Goal: Transaction & Acquisition: Purchase product/service

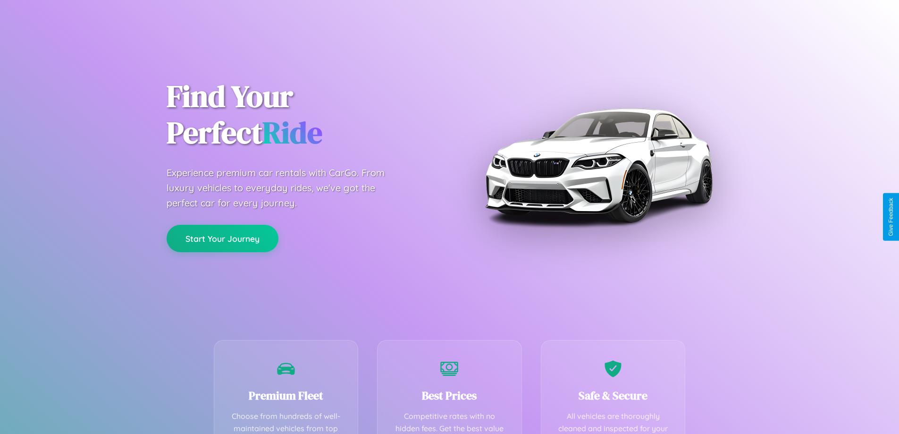
scroll to position [186, 0]
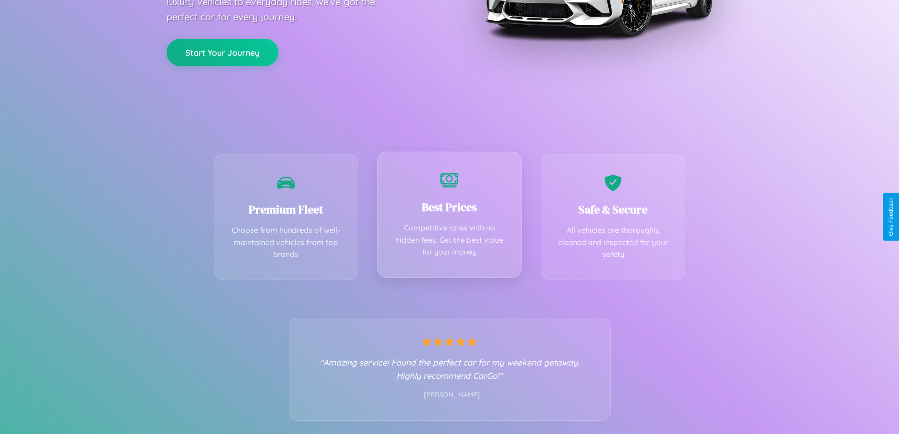
click at [449, 217] on div "Best Prices Competitive rates with no hidden fees. Get the best value for your …" at bounding box center [449, 214] width 145 height 126
click at [222, 51] on button "Start Your Journey" at bounding box center [223, 51] width 112 height 27
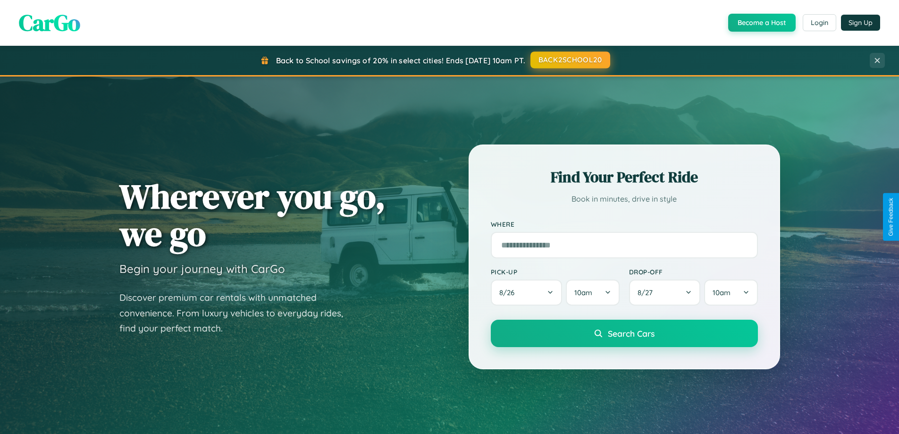
click at [570, 60] on button "BACK2SCHOOL20" at bounding box center [570, 59] width 80 height 17
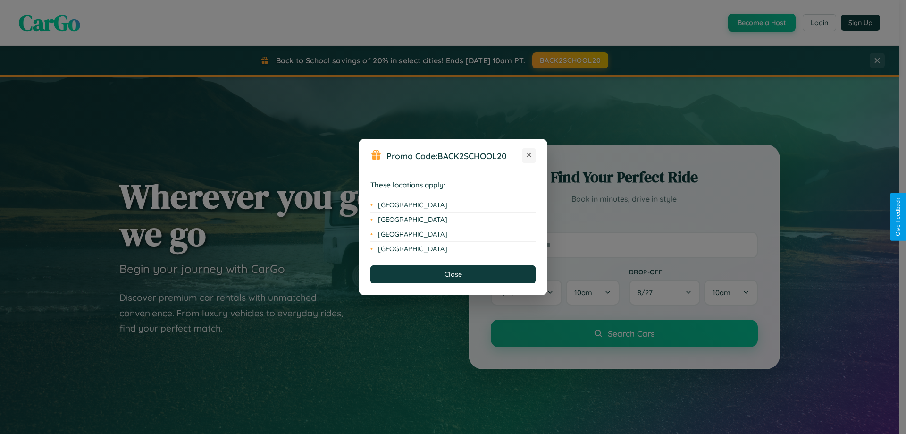
click at [529, 155] on icon at bounding box center [529, 154] width 5 height 5
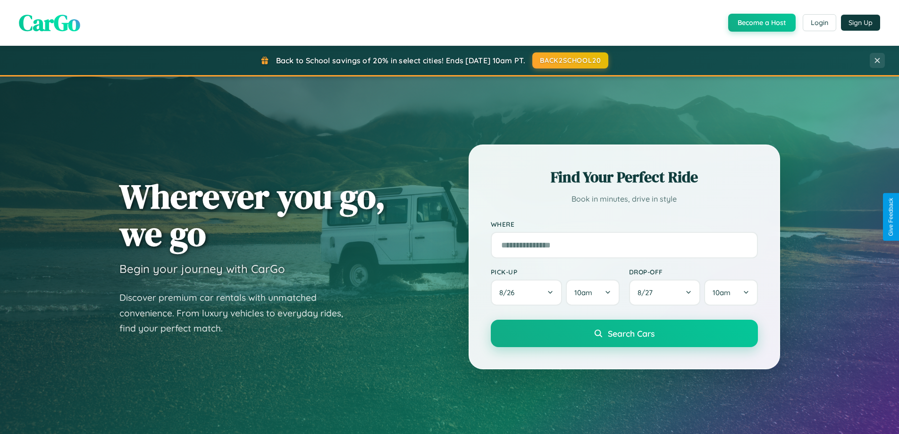
scroll to position [28, 0]
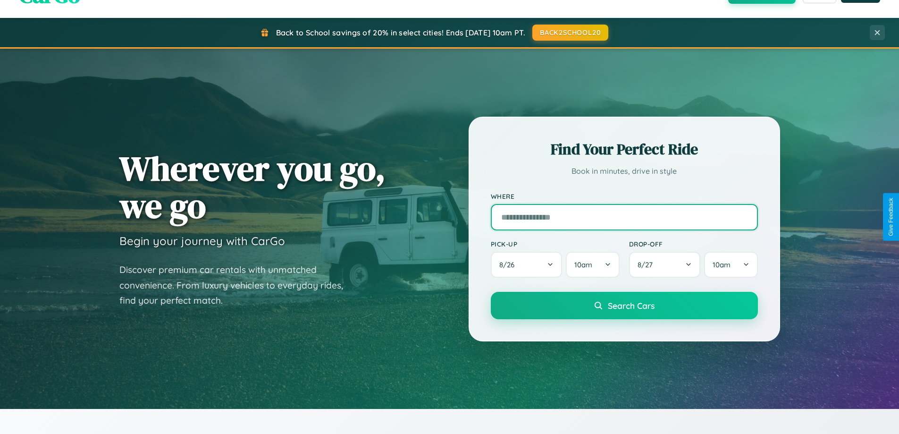
click at [624, 217] on input "text" at bounding box center [624, 217] width 267 height 26
type input "**********"
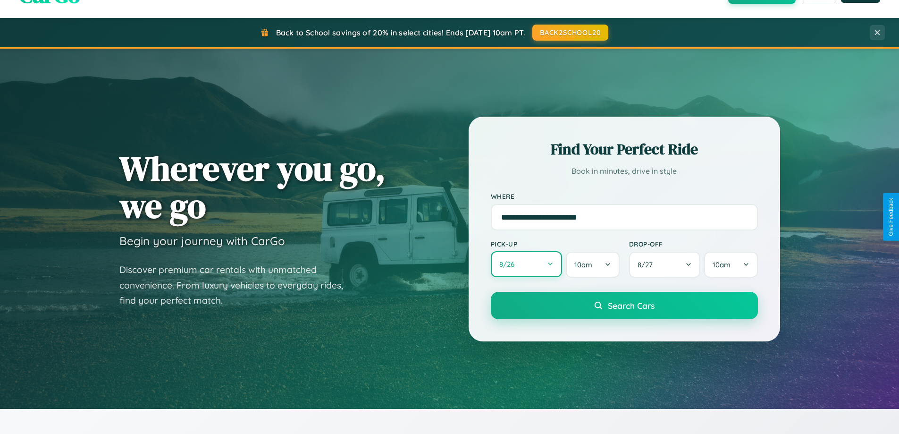
click at [526, 264] on button "8 / 26" at bounding box center [527, 264] width 72 height 26
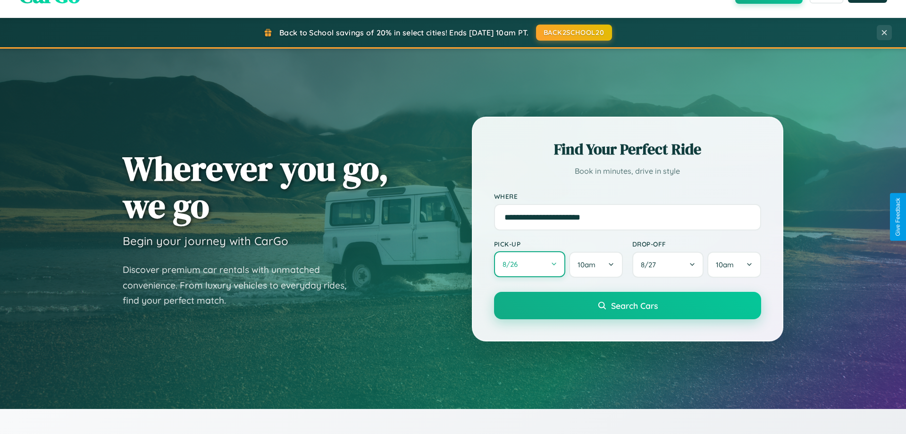
select select "*"
select select "****"
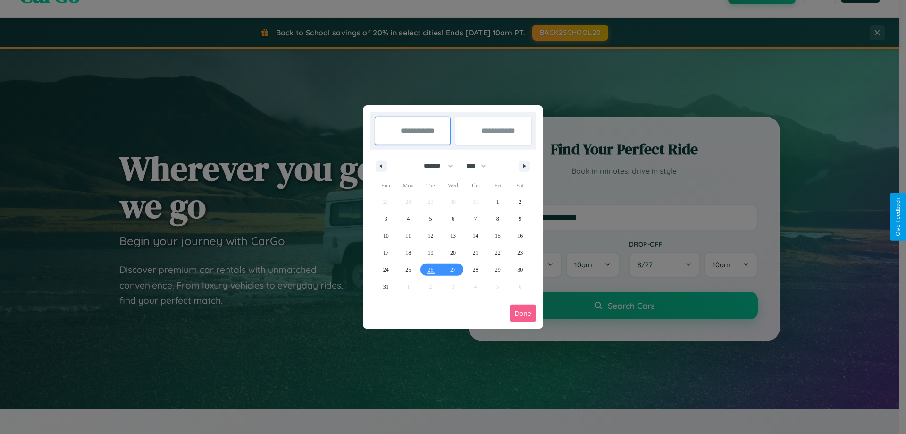
click at [434, 166] on select "******* ******** ***** ***** *** **** **** ****** ********* ******* ******** **…" at bounding box center [437, 166] width 40 height 16
select select "*"
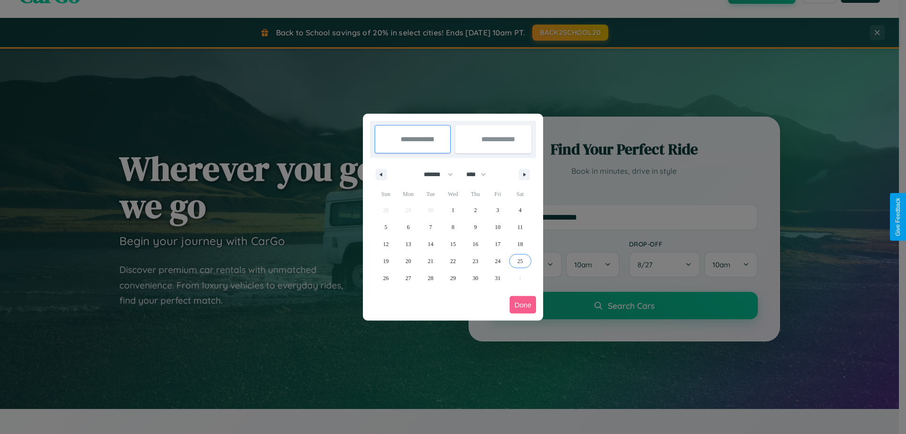
click at [520, 260] on span "25" at bounding box center [520, 260] width 6 height 17
type input "**********"
click at [453, 277] on span "29" at bounding box center [453, 277] width 6 height 17
type input "**********"
click at [523, 304] on button "Done" at bounding box center [523, 304] width 26 height 17
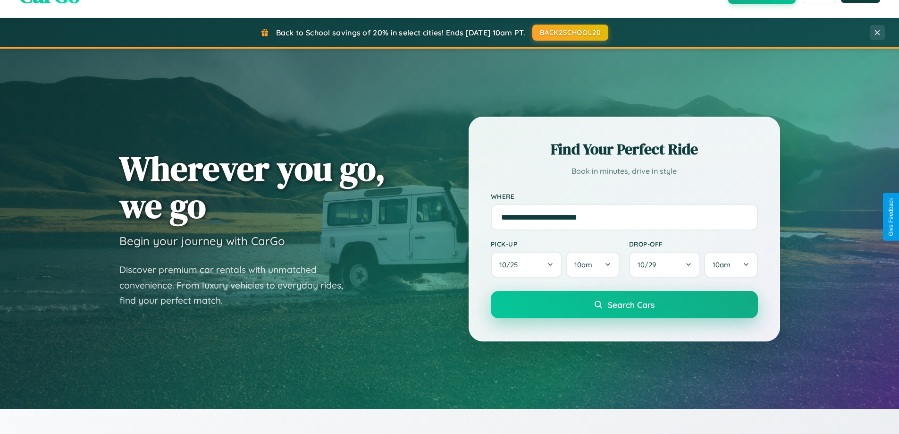
click at [624, 304] on span "Search Cars" at bounding box center [631, 304] width 47 height 10
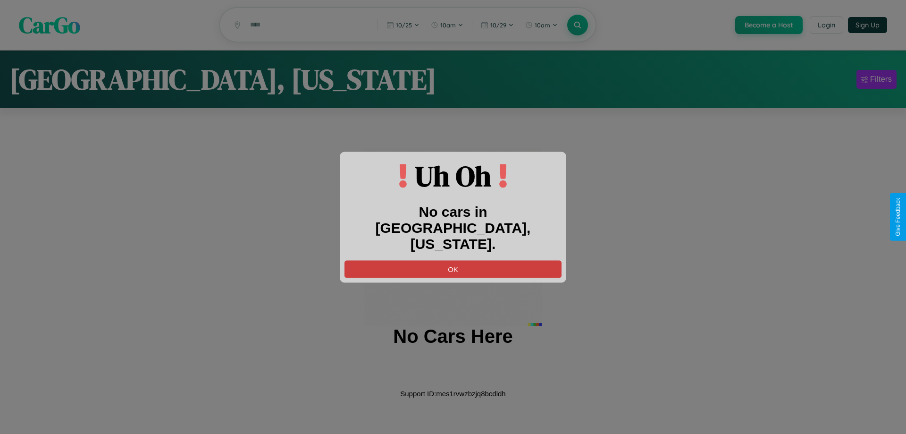
click at [453, 260] on button "OK" at bounding box center [452, 268] width 217 height 17
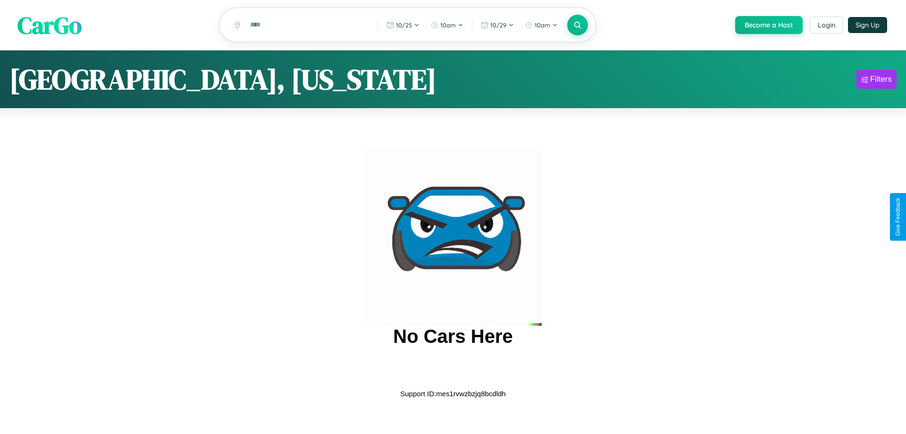
click at [50, 25] on span "CarGo" at bounding box center [49, 24] width 64 height 33
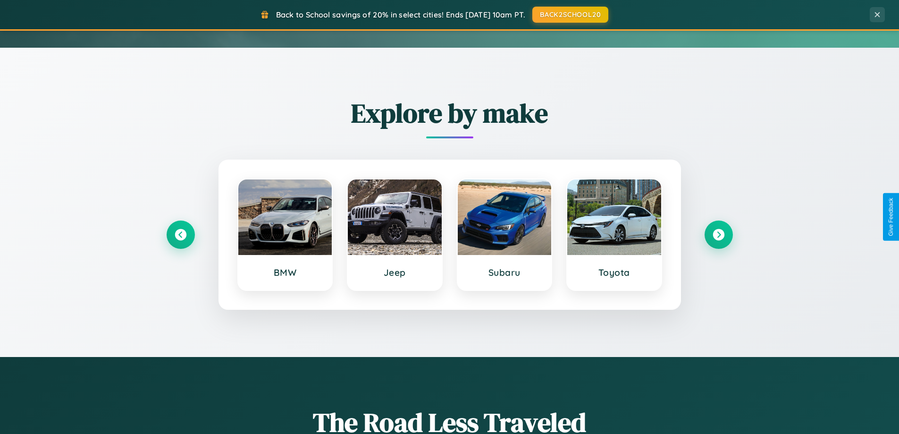
scroll to position [407, 0]
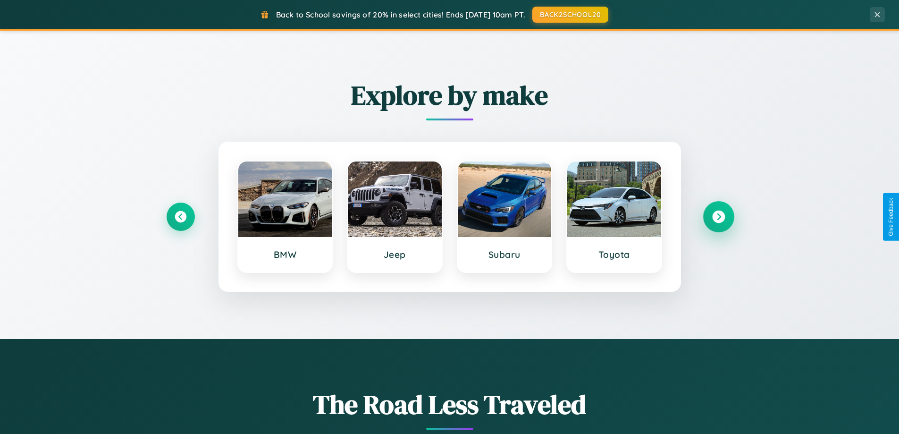
click at [718, 217] on icon at bounding box center [718, 216] width 13 height 13
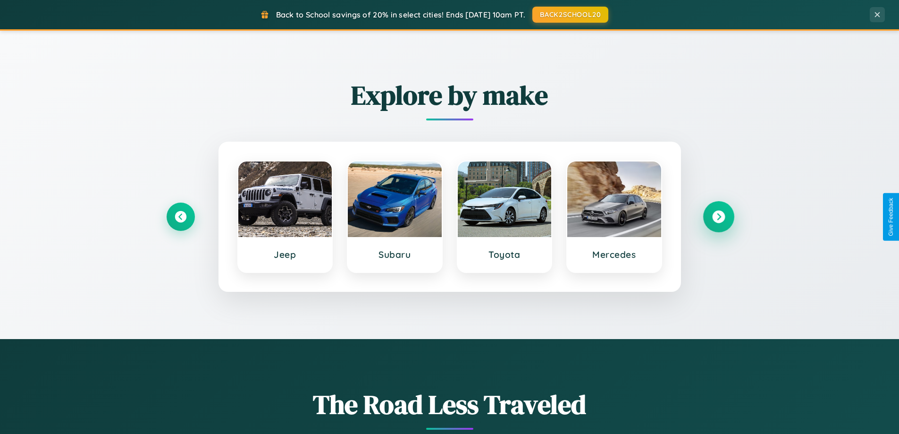
click at [718, 217] on icon at bounding box center [718, 216] width 13 height 13
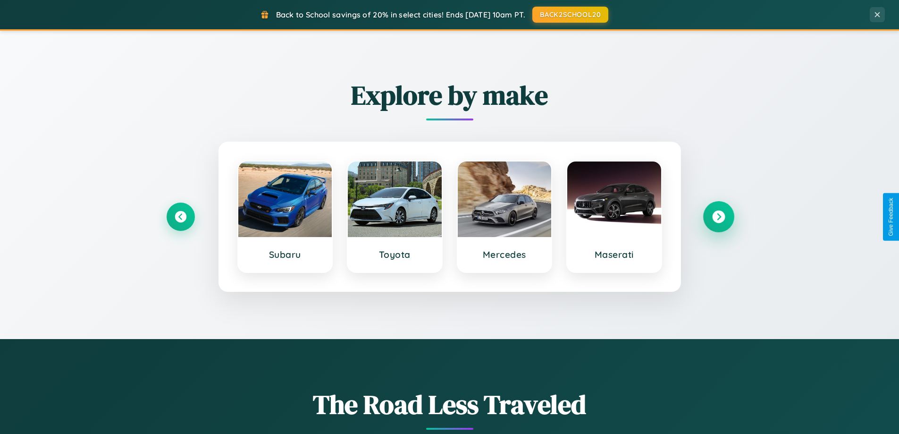
click at [718, 217] on icon at bounding box center [718, 216] width 13 height 13
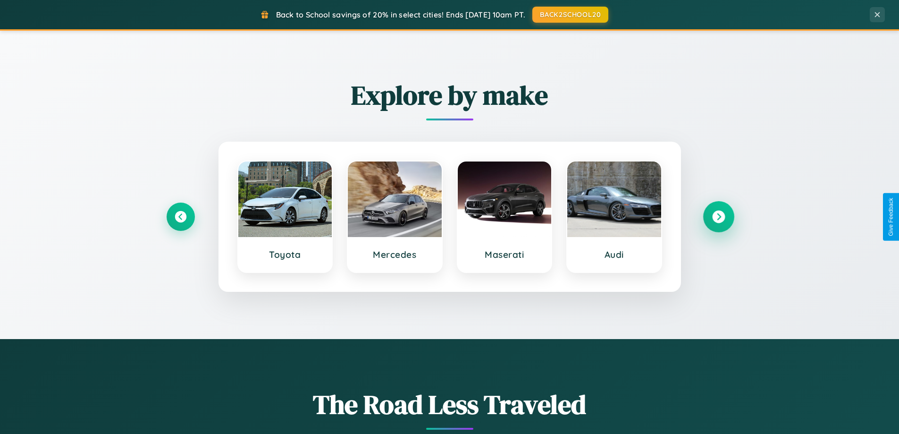
click at [718, 217] on icon at bounding box center [718, 216] width 13 height 13
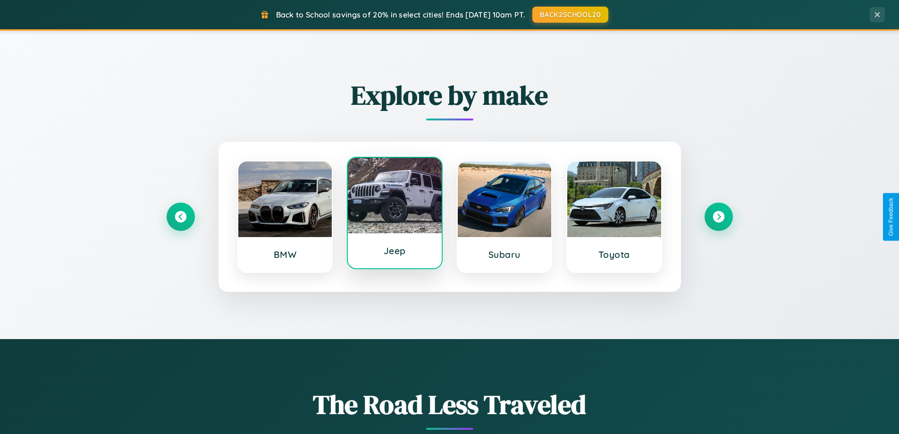
click at [394, 215] on div at bounding box center [395, 195] width 94 height 75
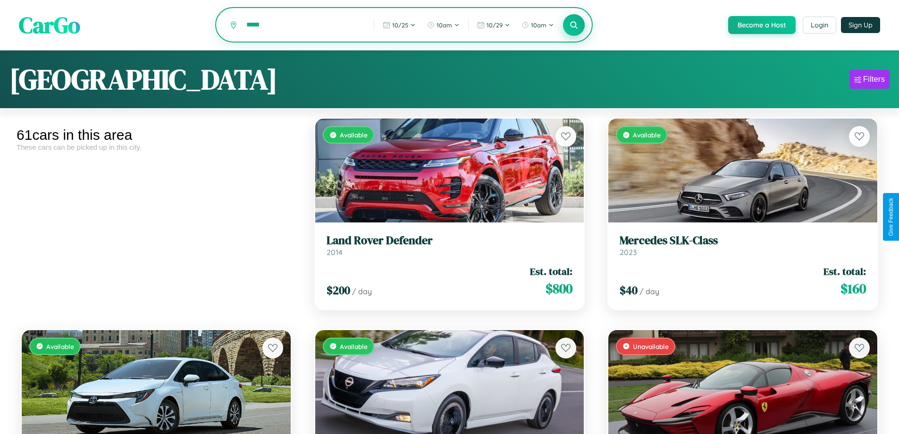
type input "*****"
click at [573, 25] on icon at bounding box center [574, 24] width 9 height 9
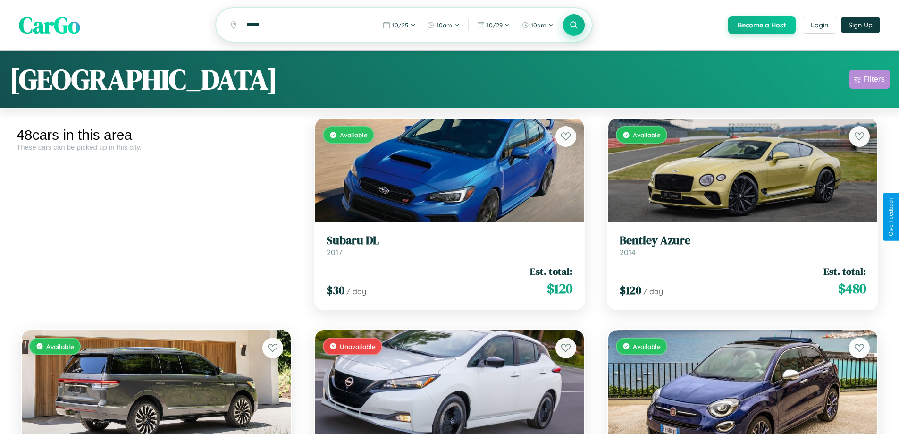
click at [869, 81] on div "Filters" at bounding box center [874, 79] width 22 height 9
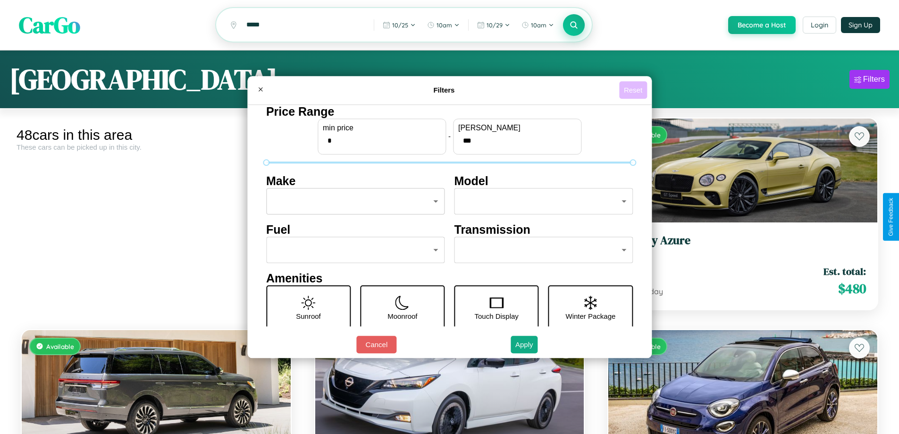
click at [634, 90] on button "Reset" at bounding box center [633, 89] width 28 height 17
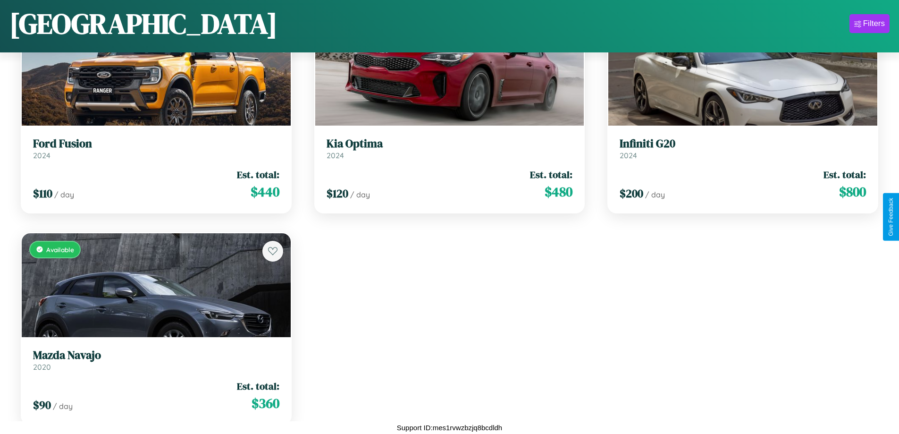
scroll to position [3243, 0]
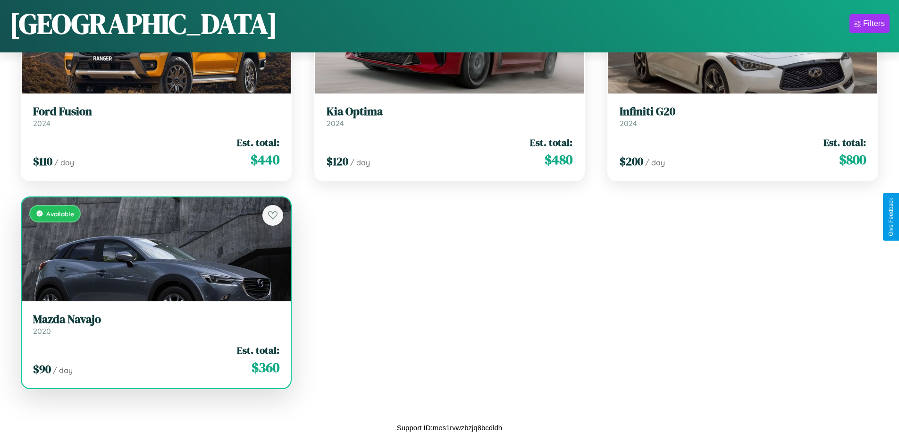
click at [155, 250] on div "Available" at bounding box center [156, 249] width 269 height 104
click at [155, 249] on div "Available" at bounding box center [156, 249] width 269 height 104
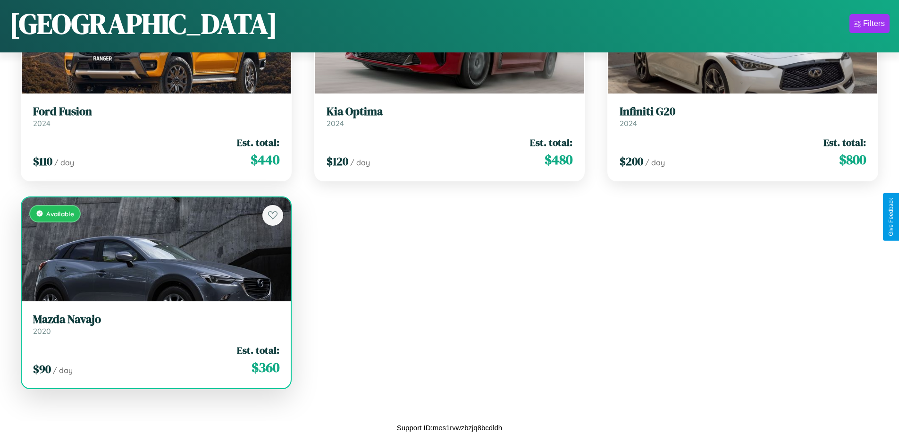
click at [155, 249] on div "Available" at bounding box center [156, 249] width 269 height 104
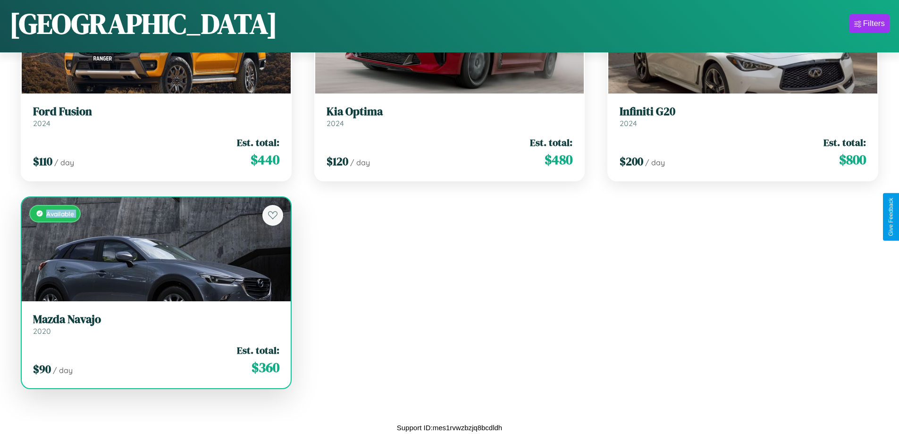
click at [155, 249] on div "Available" at bounding box center [156, 249] width 269 height 104
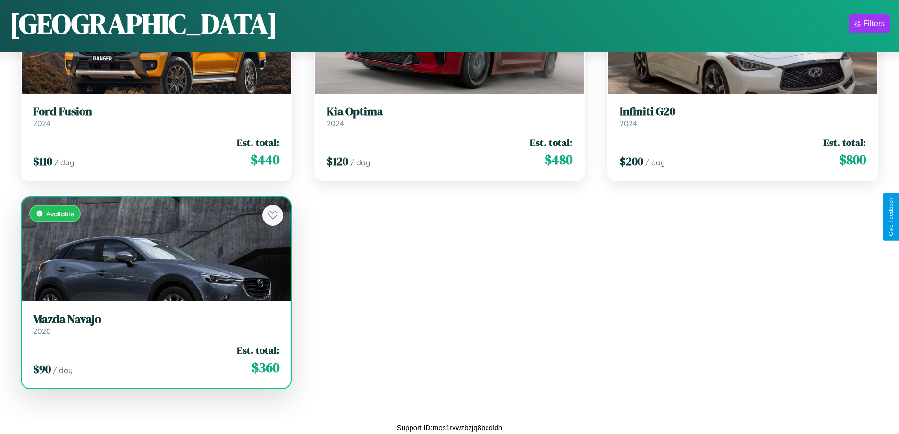
click at [155, 249] on div "Available" at bounding box center [156, 249] width 269 height 104
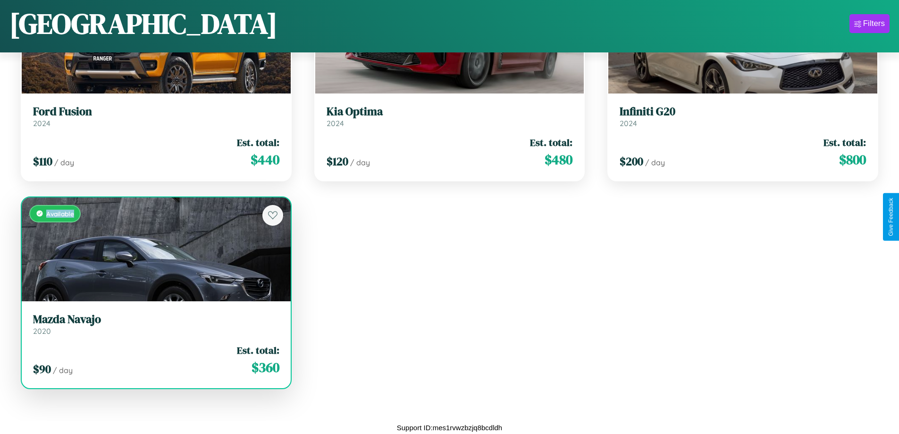
click at [155, 249] on div "Available" at bounding box center [156, 249] width 269 height 104
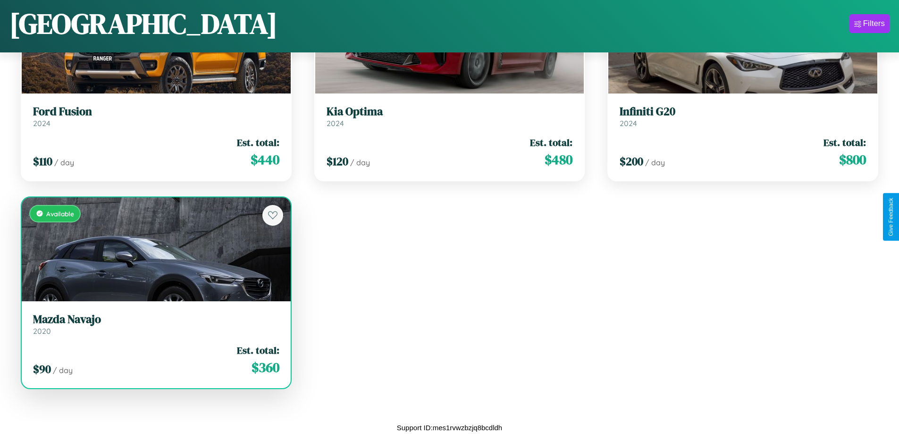
click at [155, 324] on h3 "Mazda Navajo" at bounding box center [156, 319] width 246 height 14
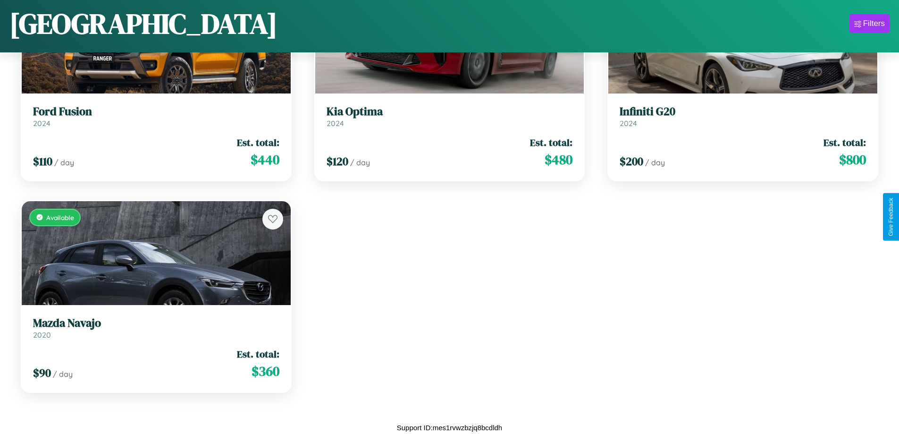
scroll to position [44, 0]
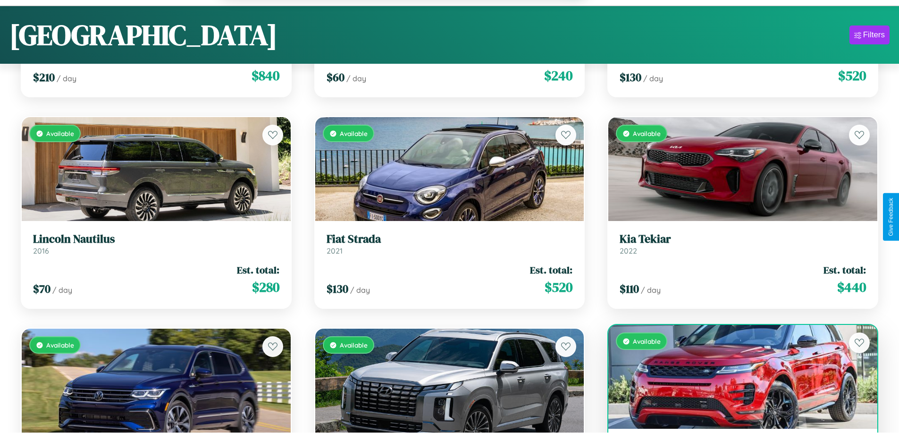
click at [737, 382] on div "Available" at bounding box center [742, 377] width 269 height 104
click at [737, 378] on div "Available" at bounding box center [742, 377] width 269 height 104
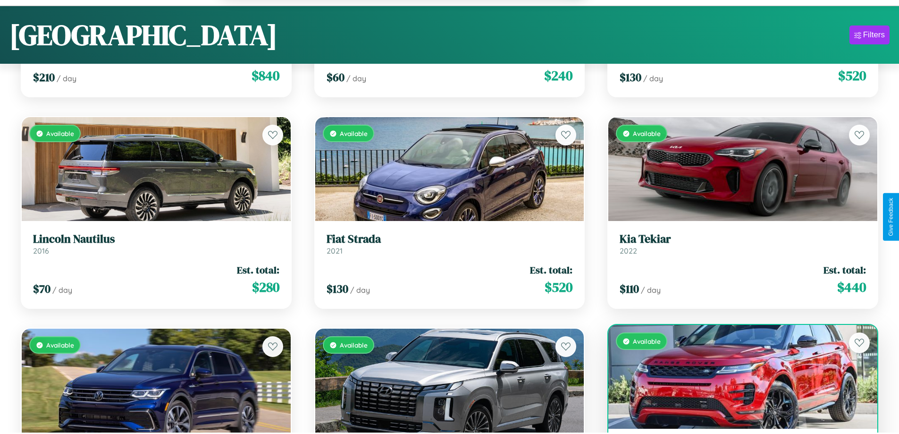
click at [737, 378] on div "Available" at bounding box center [742, 377] width 269 height 104
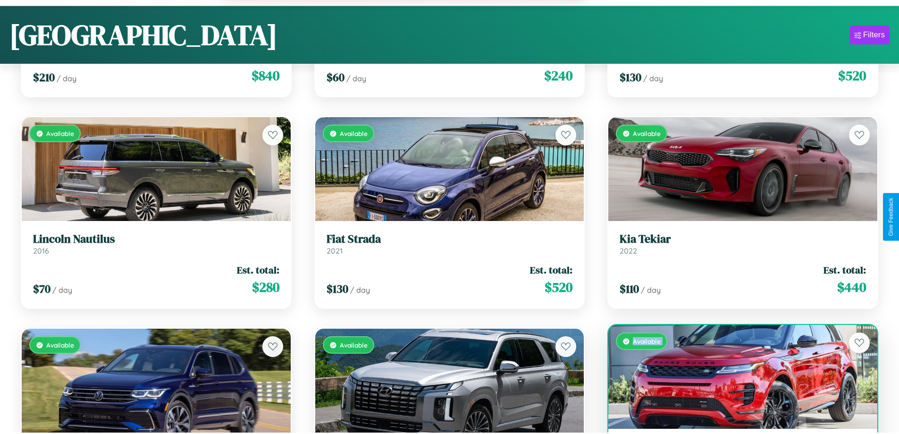
click at [737, 378] on div "Available" at bounding box center [742, 377] width 269 height 104
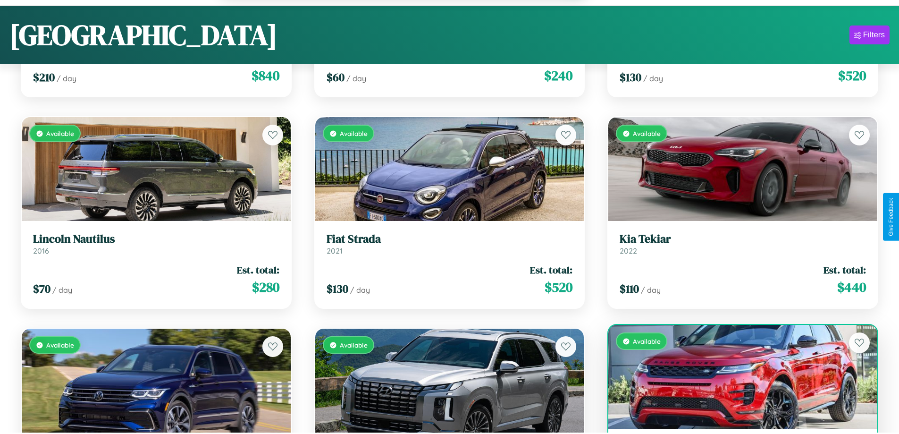
click at [737, 378] on div "Available" at bounding box center [742, 377] width 269 height 104
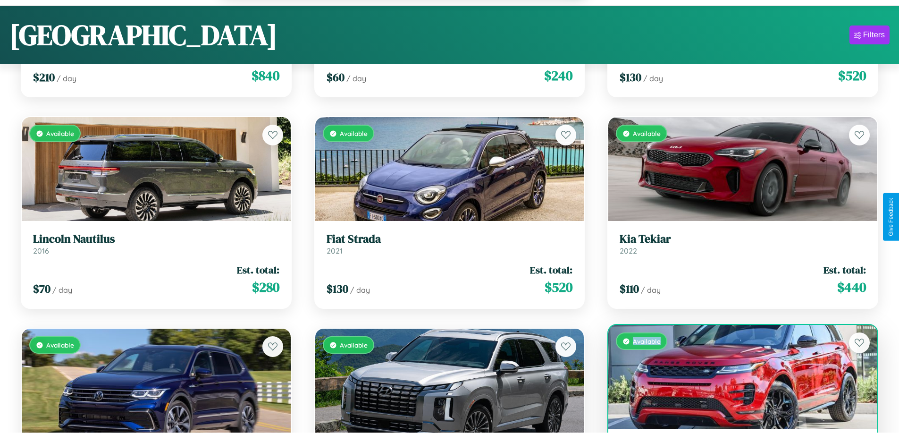
click at [737, 378] on div "Available" at bounding box center [742, 377] width 269 height 104
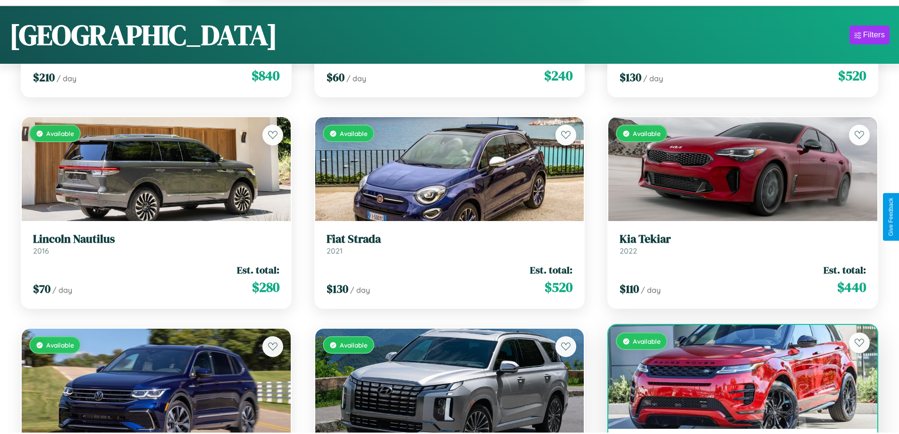
scroll to position [621, 0]
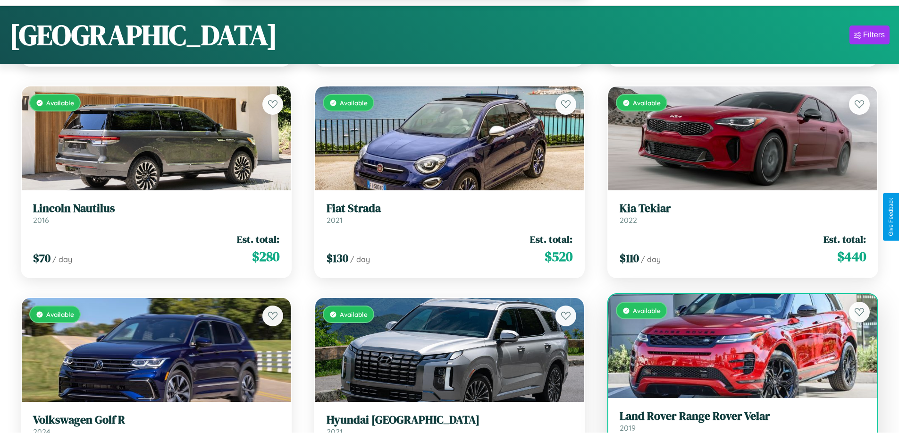
click at [737, 422] on h3 "Land Rover Range Rover Velar" at bounding box center [743, 416] width 246 height 14
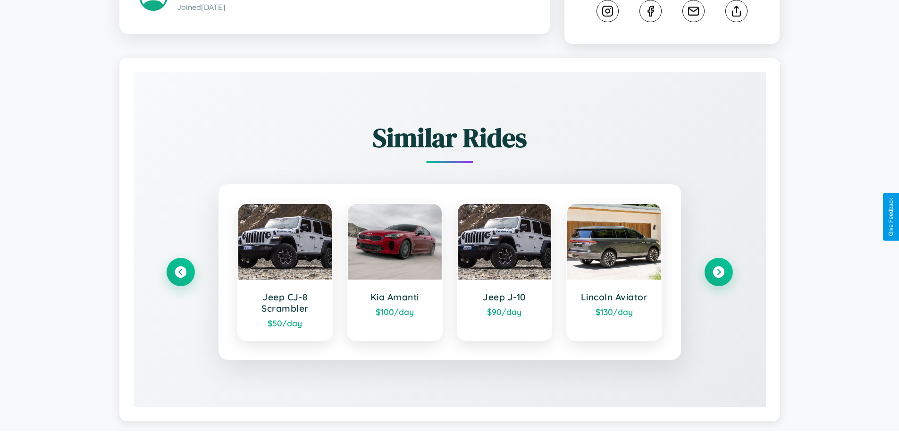
scroll to position [535, 0]
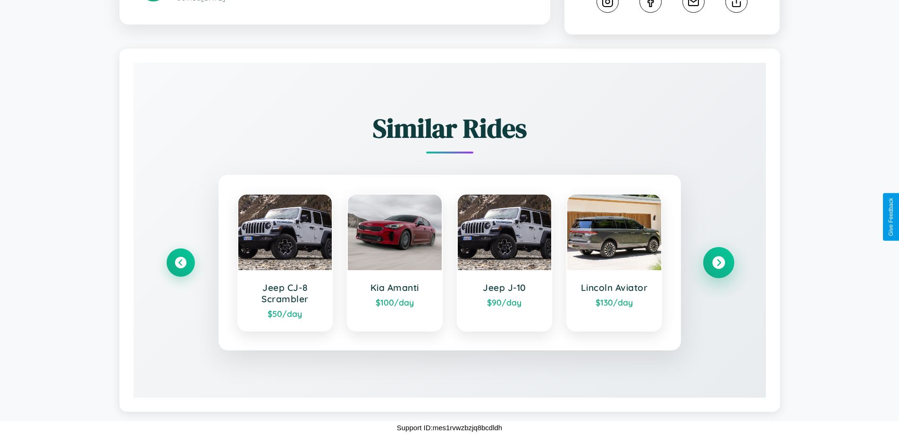
click at [718, 262] on icon at bounding box center [718, 262] width 13 height 13
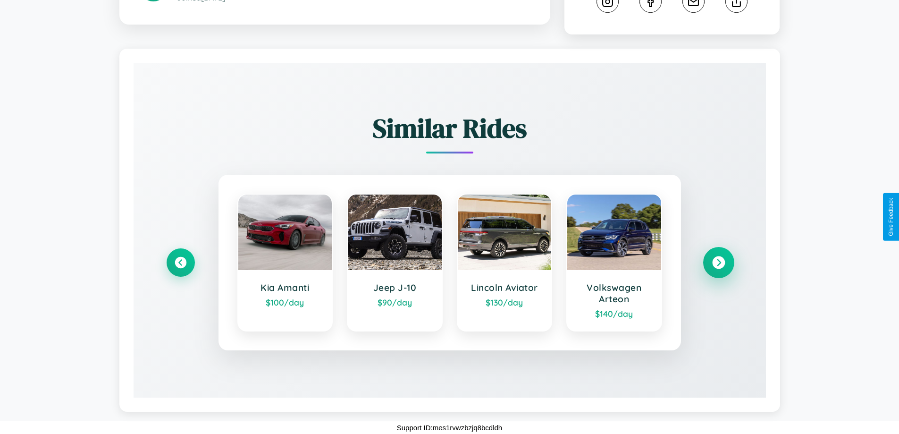
click at [718, 262] on icon at bounding box center [718, 262] width 13 height 13
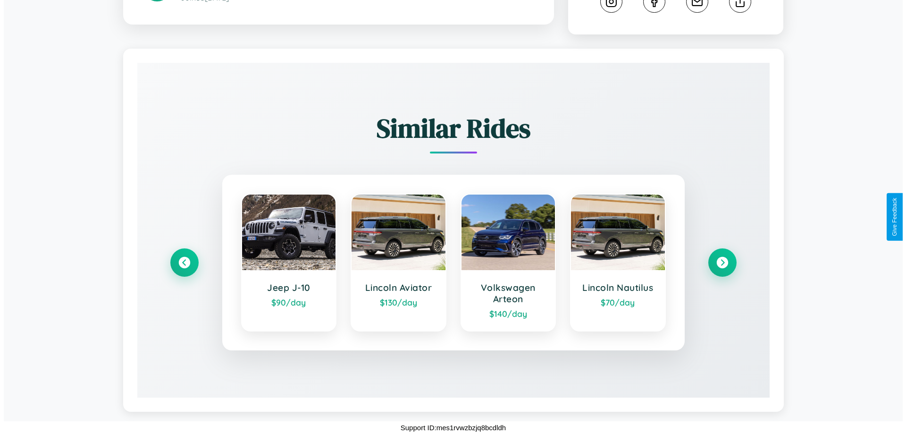
scroll to position [0, 0]
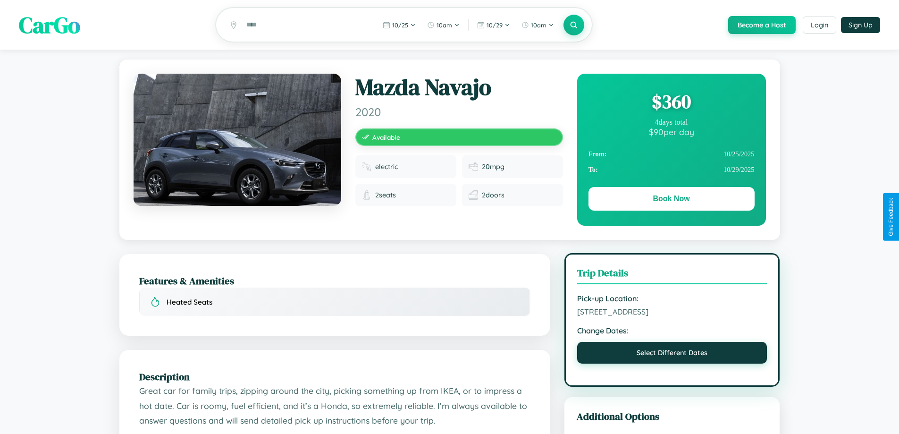
click at [672, 363] on button "Select Different Dates" at bounding box center [672, 353] width 190 height 22
select select "*"
select select "****"
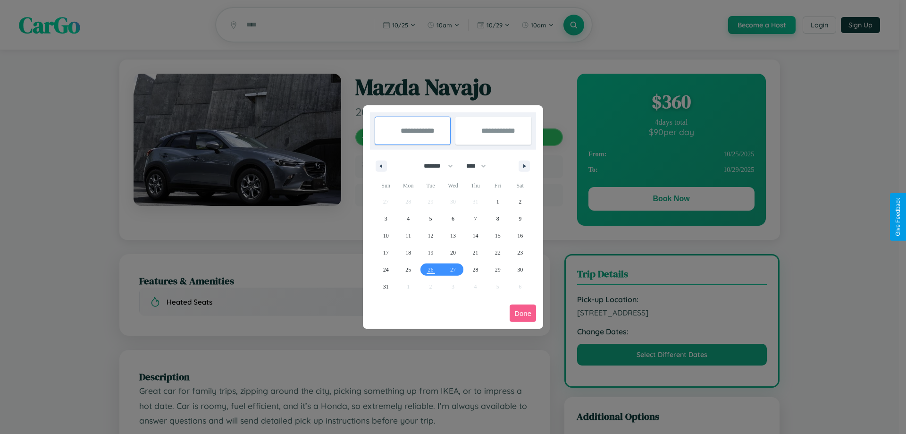
drag, startPoint x: 434, startPoint y: 166, endPoint x: 453, endPoint y: 189, distance: 30.2
click at [434, 166] on select "******* ******** ***** ***** *** **** **** ****** ********* ******* ******** **…" at bounding box center [437, 166] width 40 height 16
select select "*"
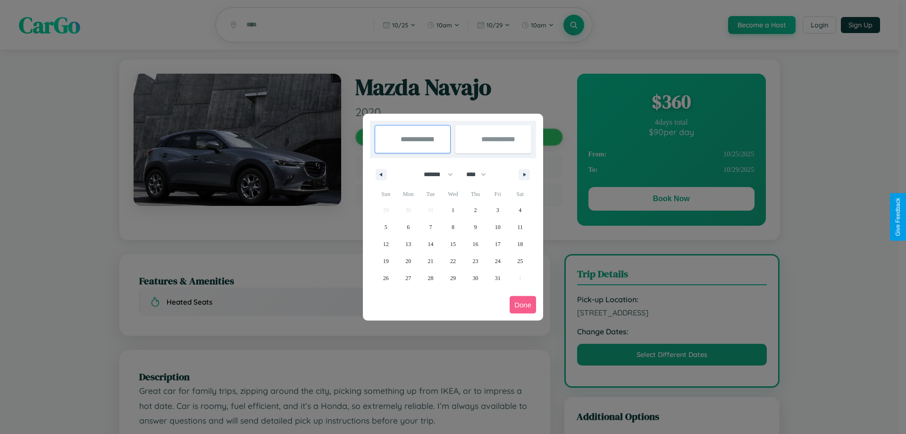
click at [480, 174] on select "**** **** **** **** **** **** **** **** **** **** **** **** **** **** **** ****…" at bounding box center [475, 175] width 28 height 16
select select "****"
click at [475, 226] on span "8" at bounding box center [475, 226] width 3 height 17
type input "**********"
click at [520, 243] on span "17" at bounding box center [520, 243] width 6 height 17
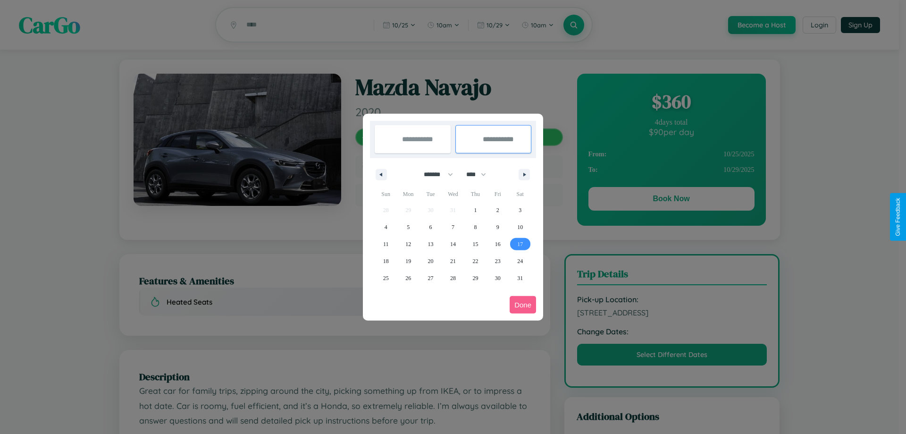
type input "**********"
click at [523, 304] on button "Done" at bounding box center [523, 304] width 26 height 17
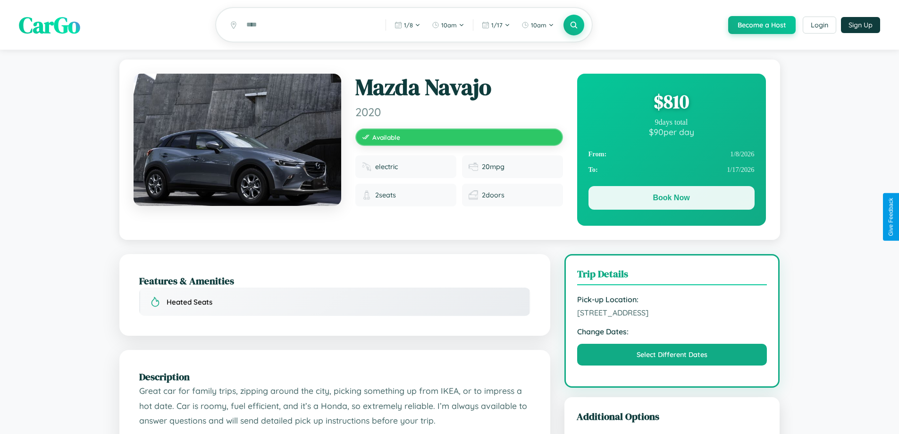
click at [671, 199] on button "Book Now" at bounding box center [671, 198] width 166 height 24
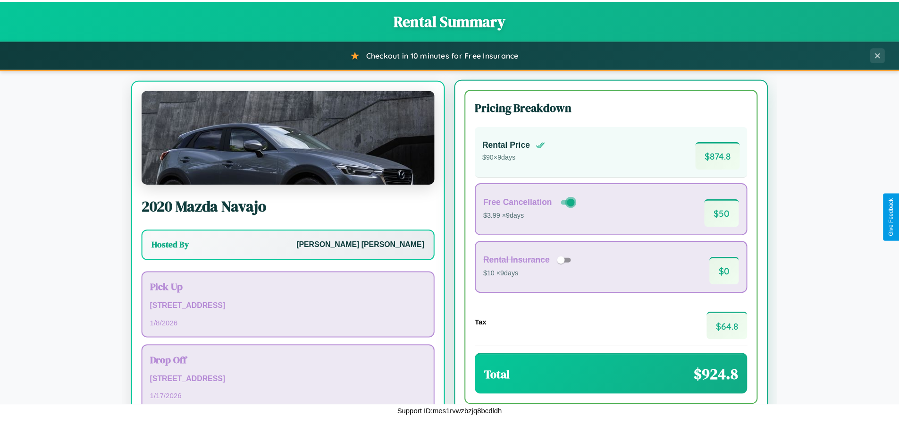
scroll to position [44, 0]
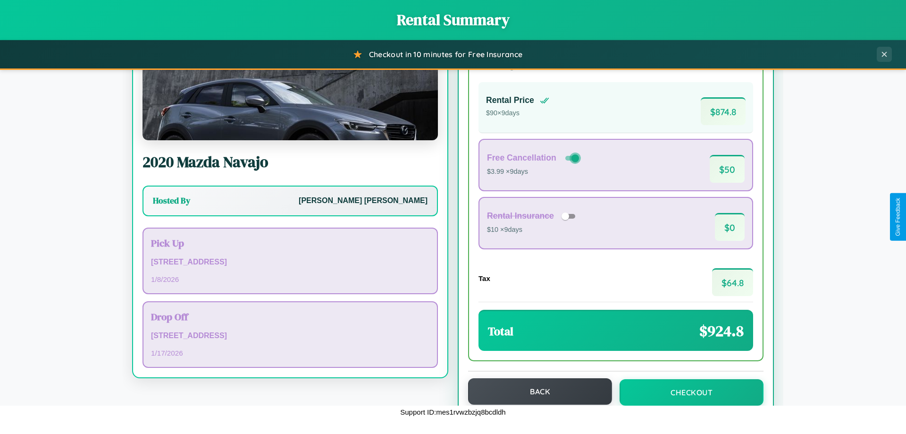
click at [536, 391] on button "Back" at bounding box center [540, 391] width 144 height 26
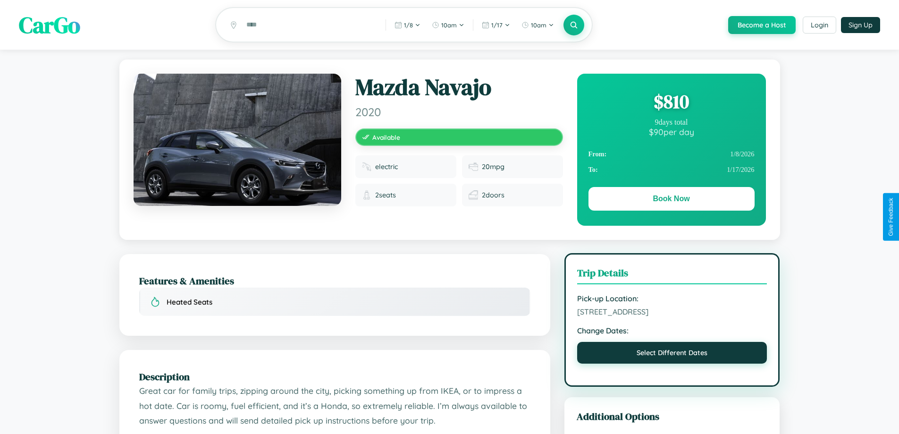
click at [672, 363] on button "Select Different Dates" at bounding box center [672, 353] width 190 height 22
select select "*"
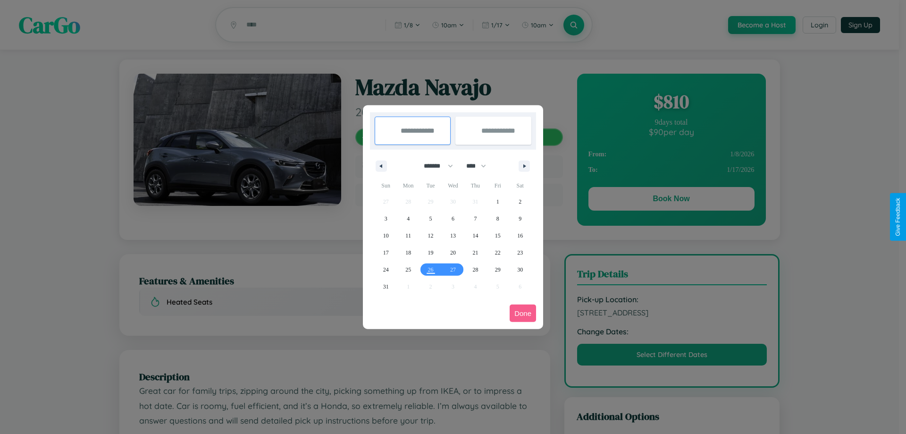
drag, startPoint x: 434, startPoint y: 166, endPoint x: 453, endPoint y: 189, distance: 30.2
click at [434, 166] on select "******* ******** ***** ***** *** **** **** ****** ********* ******* ******** **…" at bounding box center [437, 166] width 40 height 16
click at [480, 166] on select "**** **** **** **** **** **** **** **** **** **** **** **** **** **** **** ****…" at bounding box center [475, 166] width 28 height 16
select select "****"
click at [497, 218] on span "7" at bounding box center [497, 218] width 3 height 17
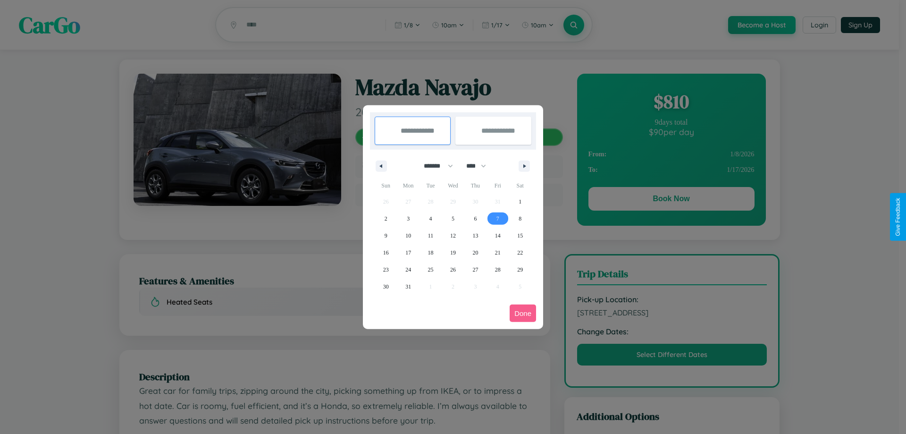
type input "**********"
click at [408, 252] on span "17" at bounding box center [408, 252] width 6 height 17
type input "**********"
click at [523, 313] on button "Done" at bounding box center [523, 312] width 26 height 17
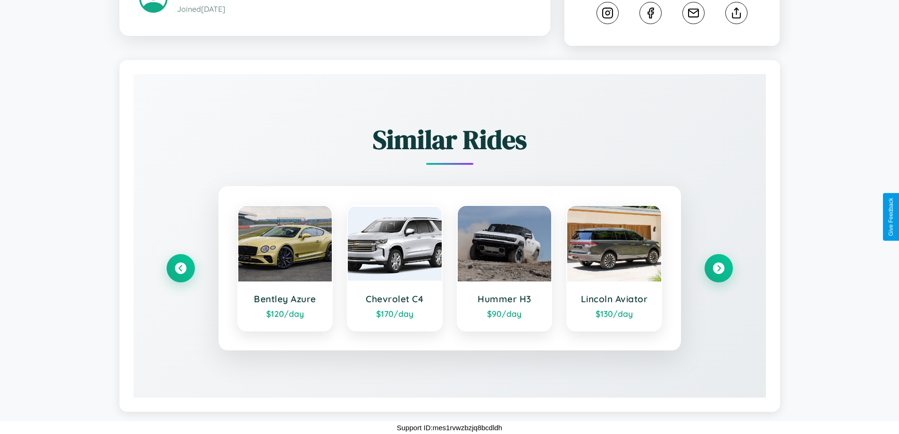
scroll to position [523, 0]
click at [718, 268] on icon at bounding box center [718, 268] width 13 height 13
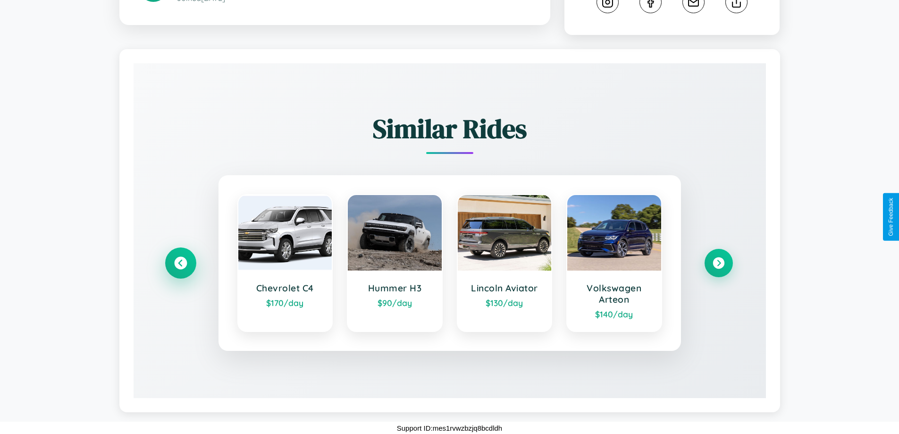
click at [180, 269] on icon at bounding box center [180, 263] width 13 height 13
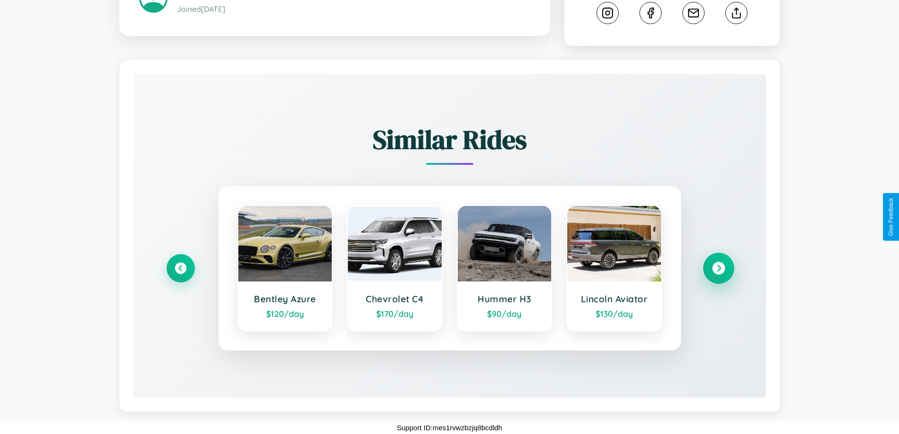
click at [718, 268] on icon at bounding box center [718, 268] width 13 height 13
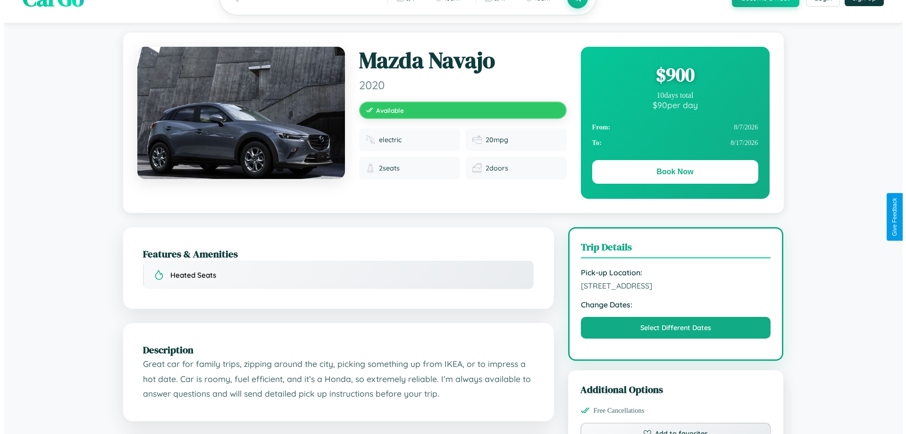
scroll to position [0, 0]
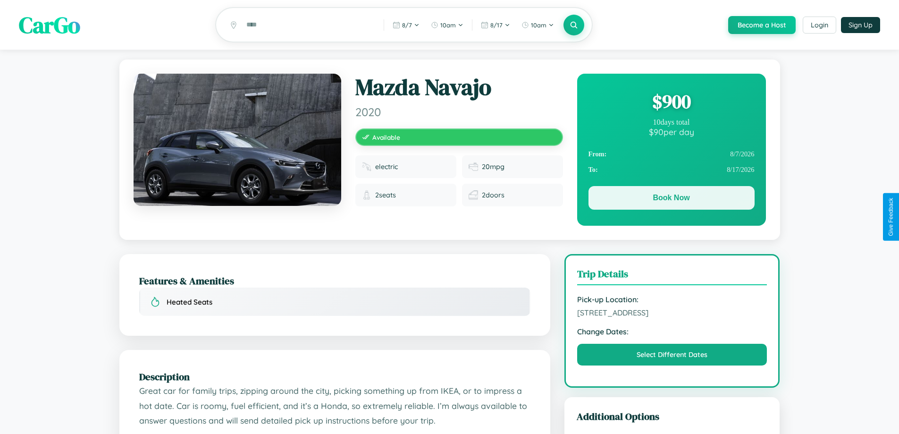
click at [671, 200] on button "Book Now" at bounding box center [671, 198] width 166 height 24
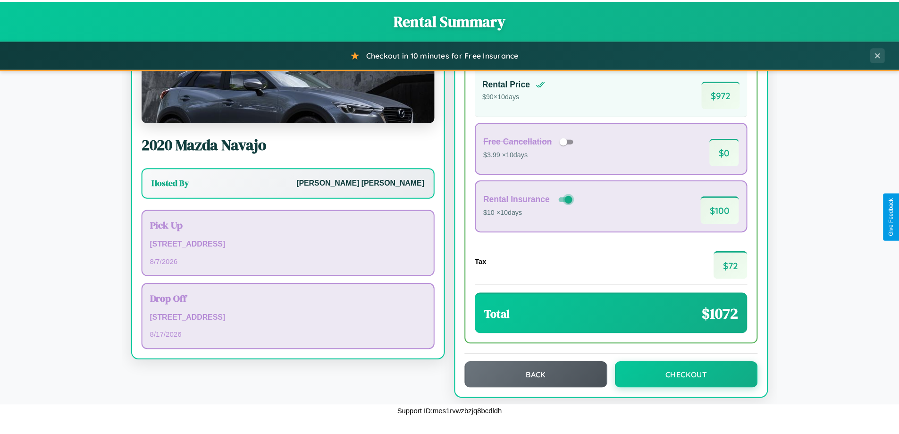
scroll to position [65, 0]
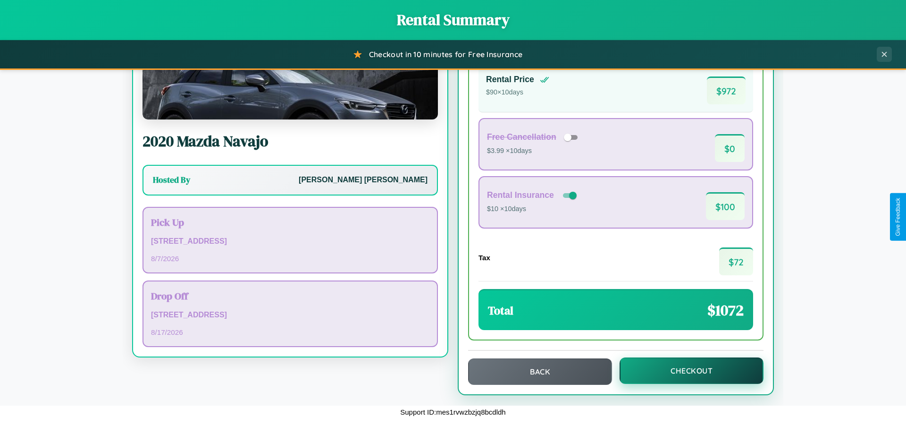
click at [685, 370] on button "Checkout" at bounding box center [692, 370] width 144 height 26
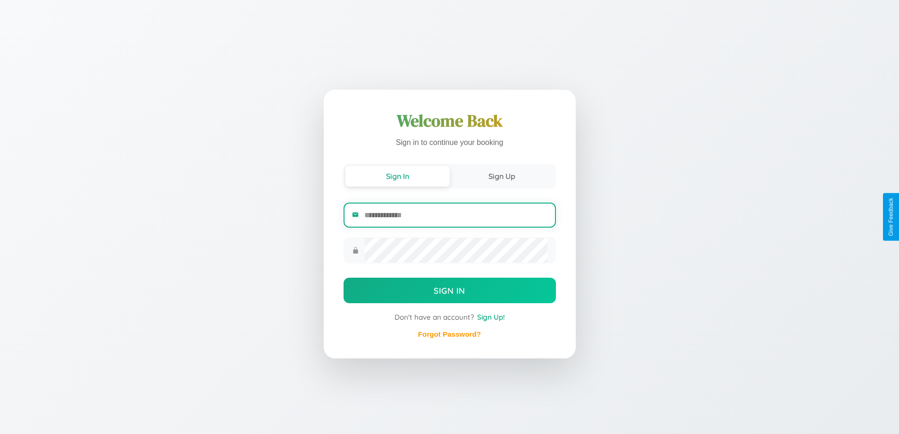
click at [455, 215] on input "email" at bounding box center [455, 214] width 183 height 23
type input "**********"
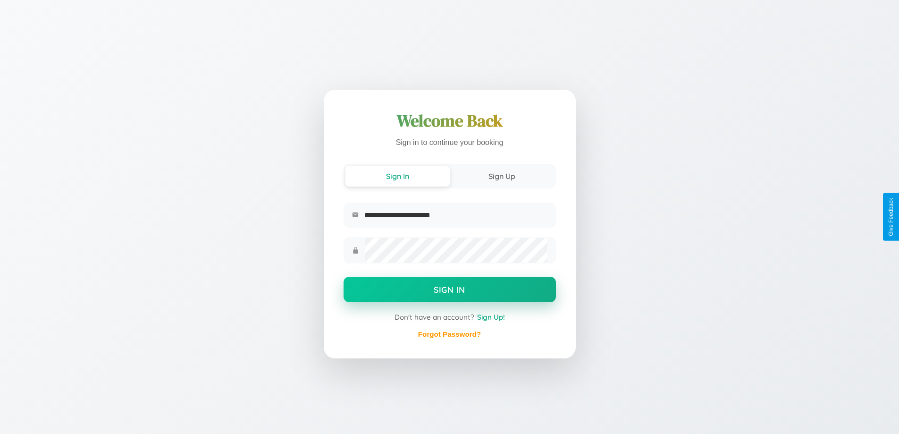
click at [449, 290] on button "Sign In" at bounding box center [450, 289] width 212 height 25
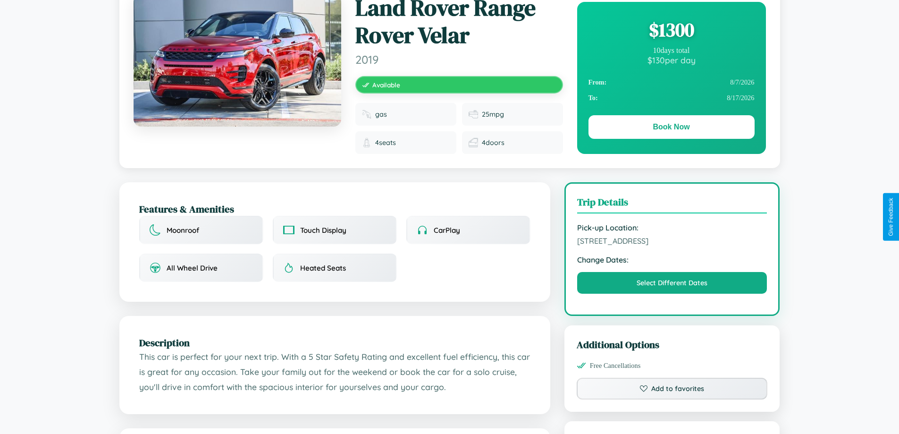
scroll to position [262, 0]
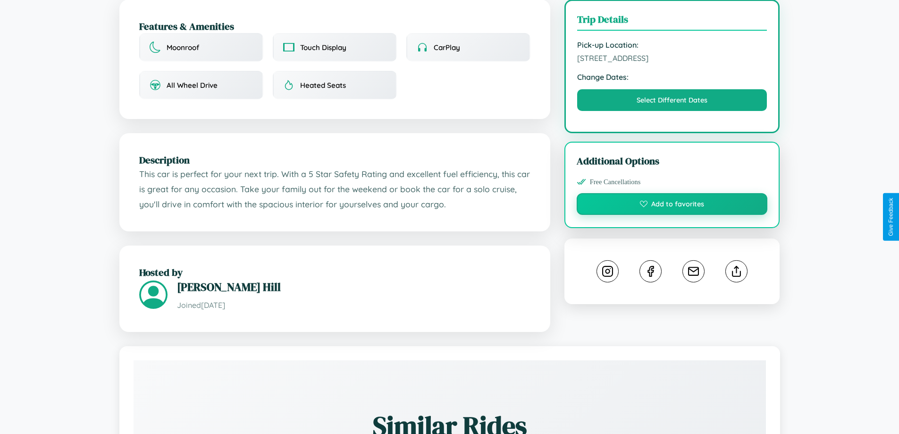
click at [672, 215] on button "Add to favorites" at bounding box center [672, 204] width 191 height 22
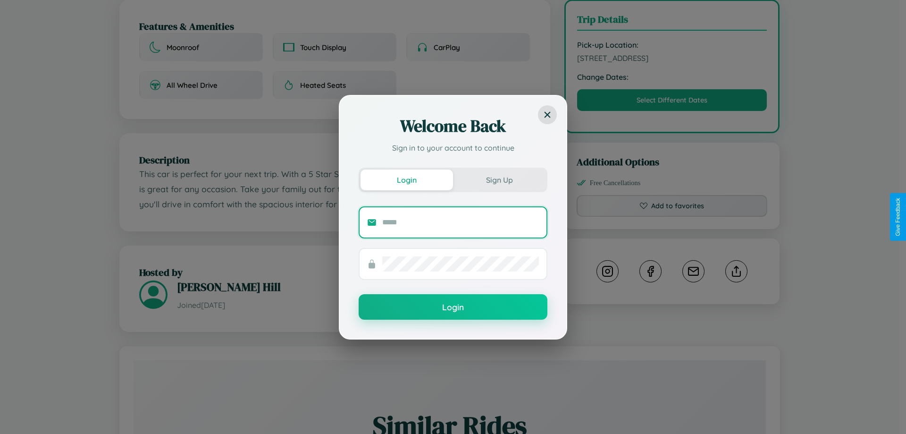
click at [461, 222] on input "text" at bounding box center [460, 222] width 157 height 15
type input "**********"
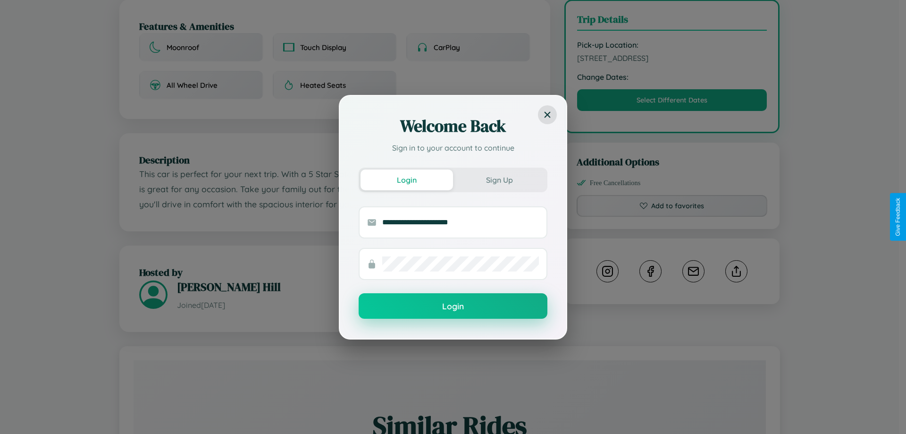
click at [453, 306] on button "Login" at bounding box center [453, 305] width 189 height 25
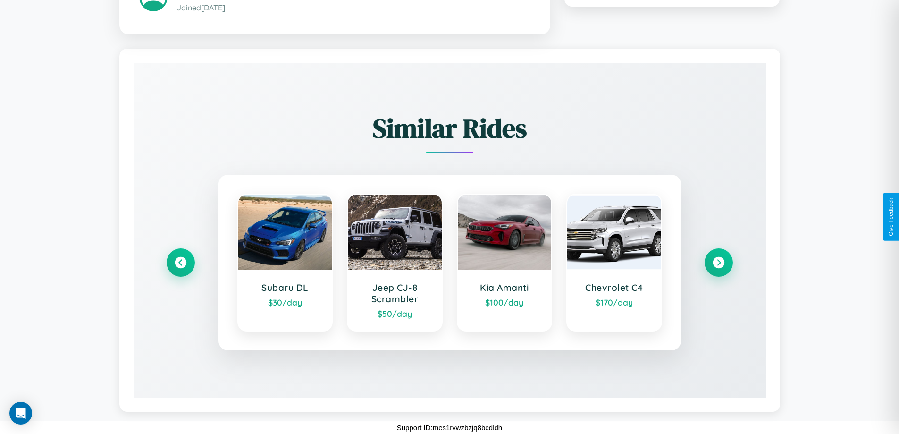
scroll to position [0, 0]
